Goal: Find specific page/section: Find specific page/section

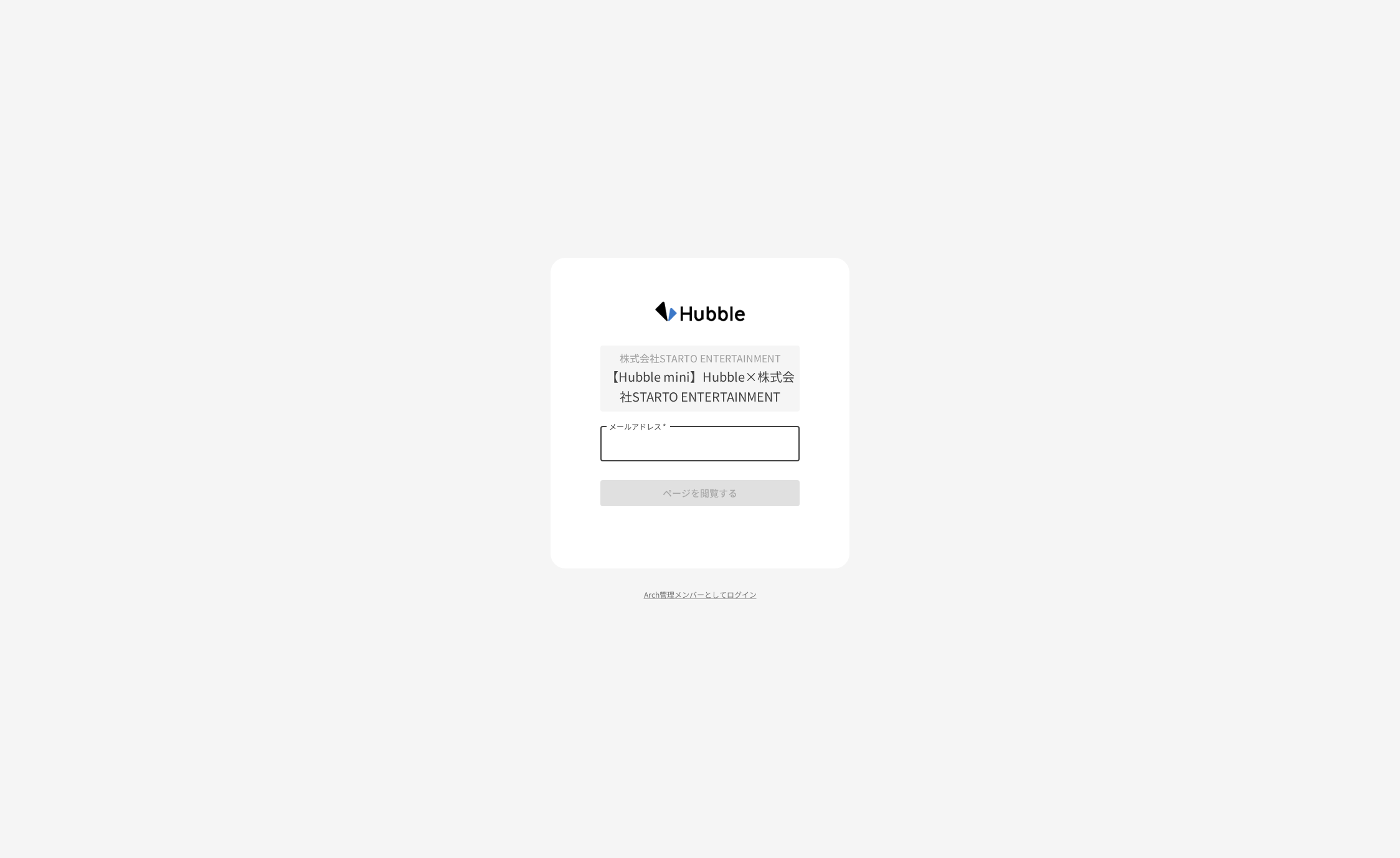
click at [701, 443] on input "メールアドレス   *" at bounding box center [700, 444] width 200 height 35
type input "**********"
click at [696, 493] on button "ページを閲覧する" at bounding box center [700, 493] width 200 height 26
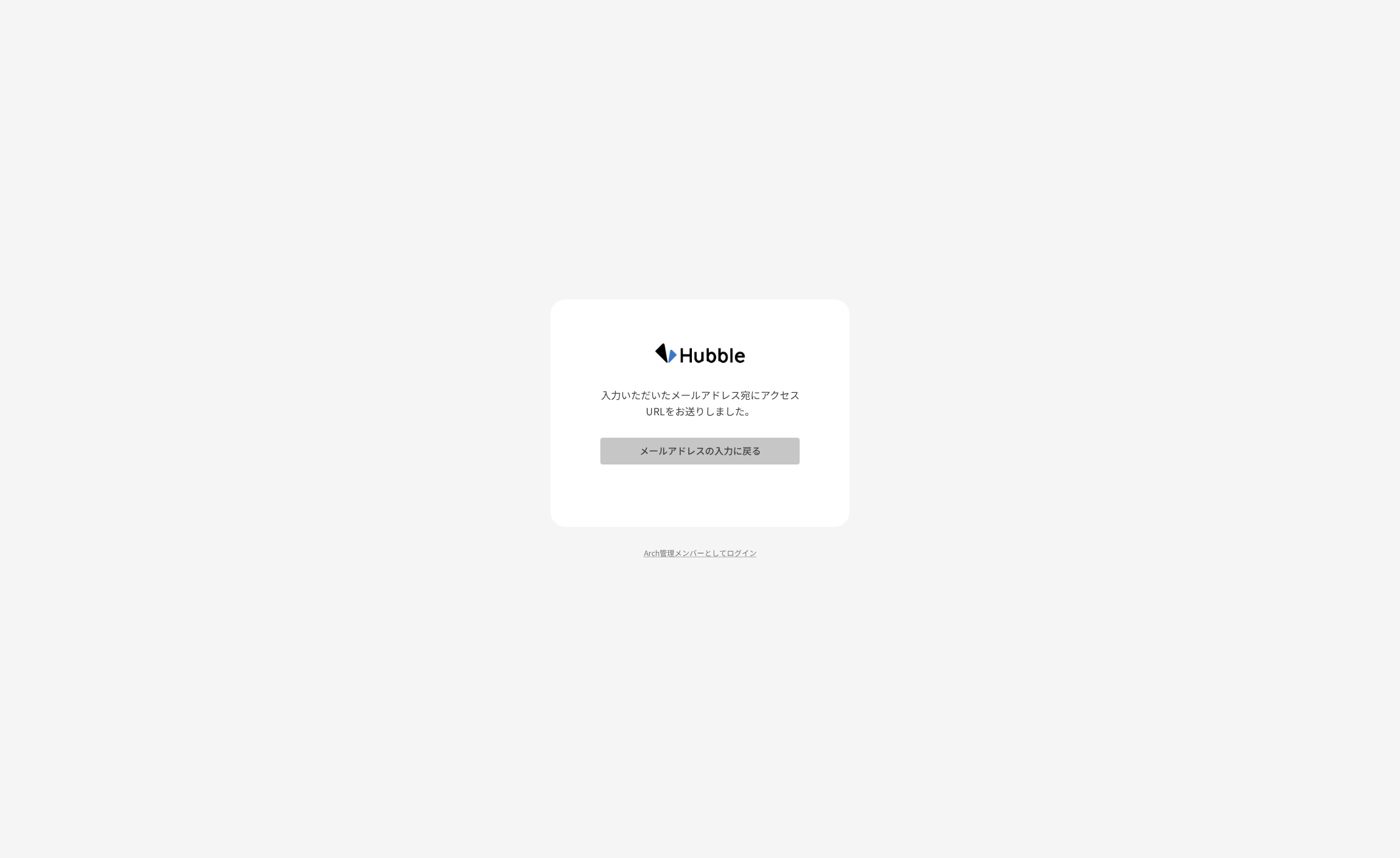
click at [756, 450] on button "メールアドレスの入力に戻る" at bounding box center [700, 450] width 200 height 26
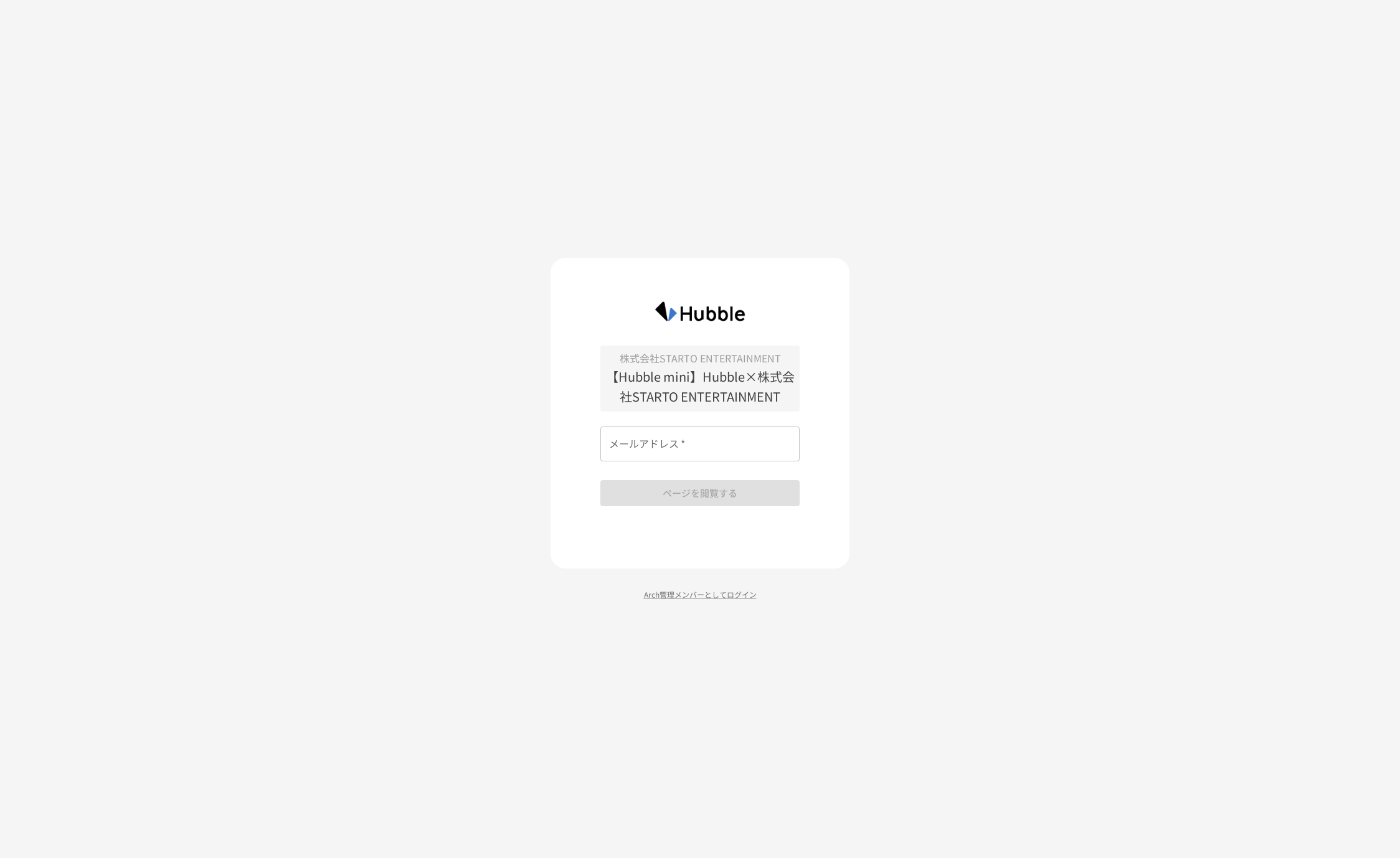
click at [733, 449] on input "メールアドレス   *" at bounding box center [700, 444] width 200 height 35
click at [718, 367] on p "【Hubble mini】Hubble×株式会社STARTO ENTERTAINMENT" at bounding box center [700, 387] width 200 height 40
click at [724, 383] on p "【Hubble mini】Hubble×株式会社STARTO ENTERTAINMENT" at bounding box center [700, 387] width 200 height 40
click at [725, 387] on p "【Hubble mini】Hubble×株式会社STARTO ENTERTAINMENT" at bounding box center [700, 387] width 200 height 40
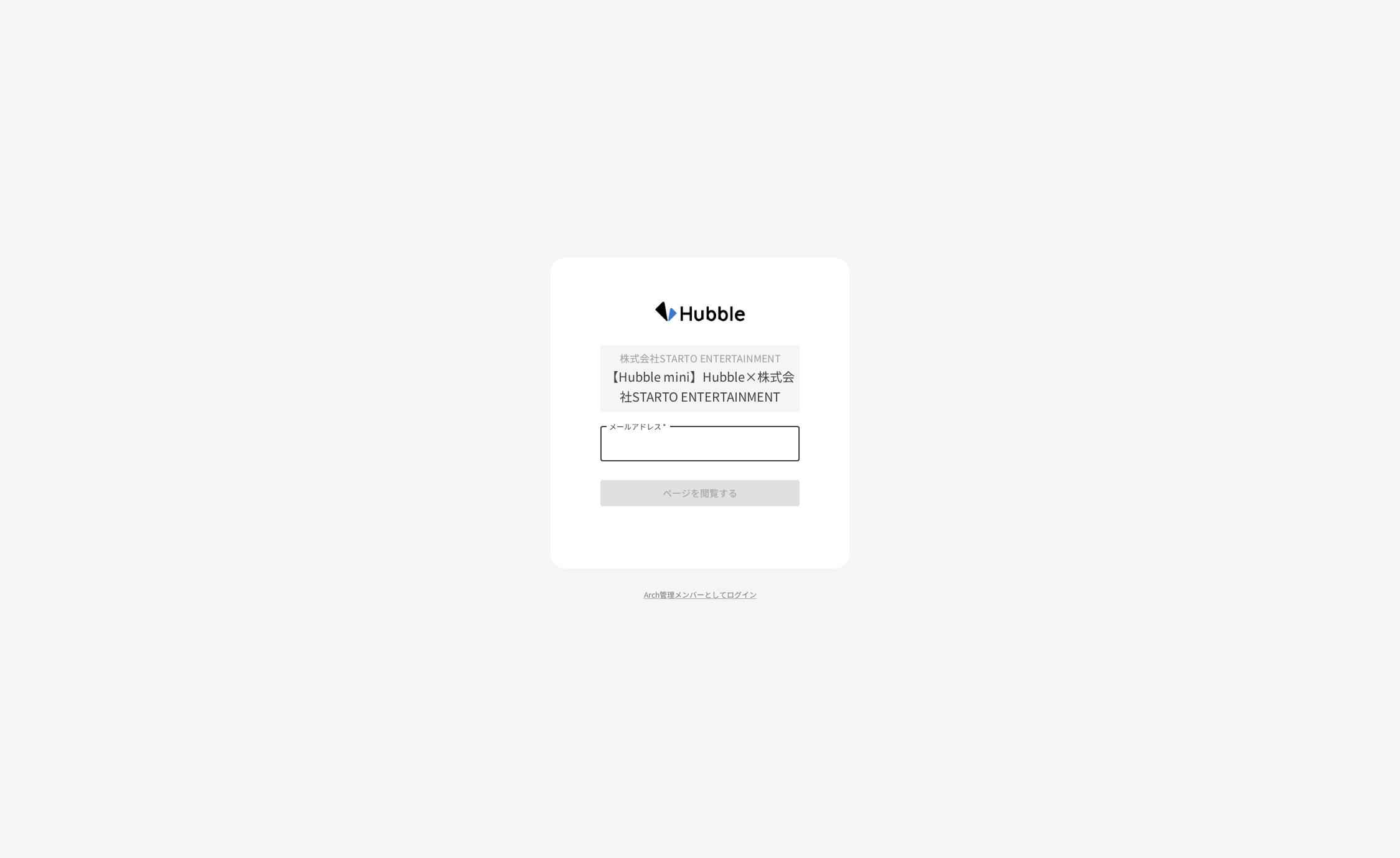
drag, startPoint x: 725, startPoint y: 387, endPoint x: 713, endPoint y: 446, distance: 60.2
click at [713, 446] on input "メールアドレス   *" at bounding box center [700, 444] width 200 height 35
type input "**********"
click at [651, 496] on button "ページを閲覧する" at bounding box center [700, 493] width 200 height 26
